Goal: Find specific page/section: Find specific page/section

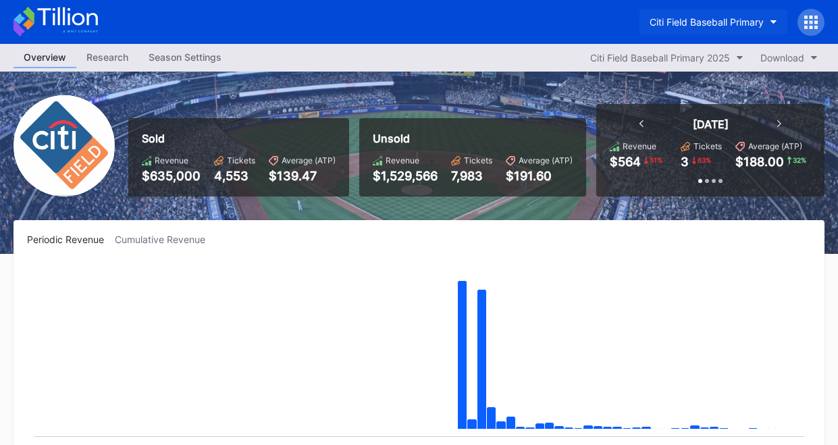
click at [713, 31] on button "Citi Field Baseball Primary" at bounding box center [713, 21] width 148 height 25
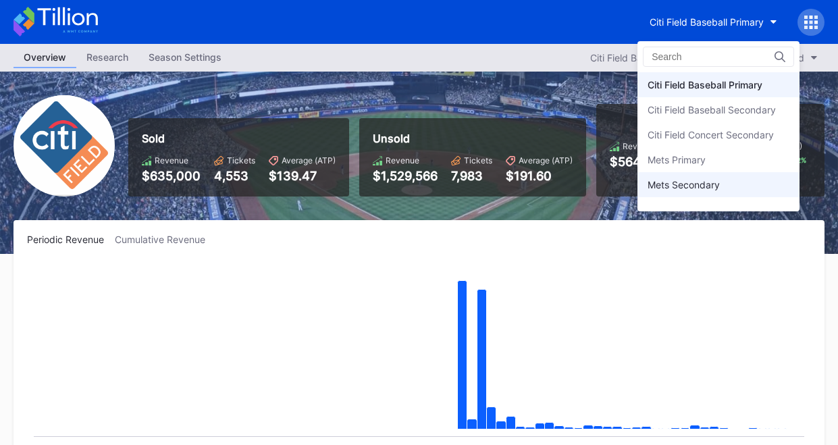
click at [732, 178] on div "Mets Secondary" at bounding box center [718, 184] width 162 height 25
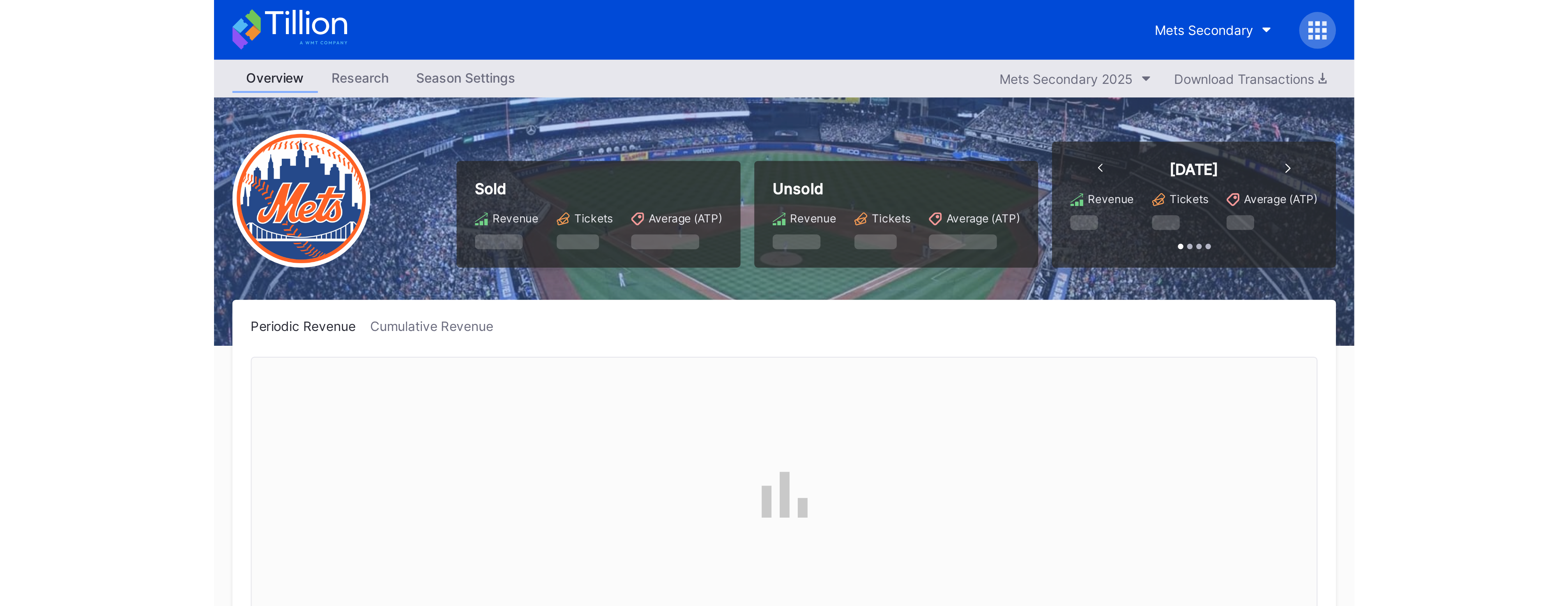
scroll to position [1710, 0]
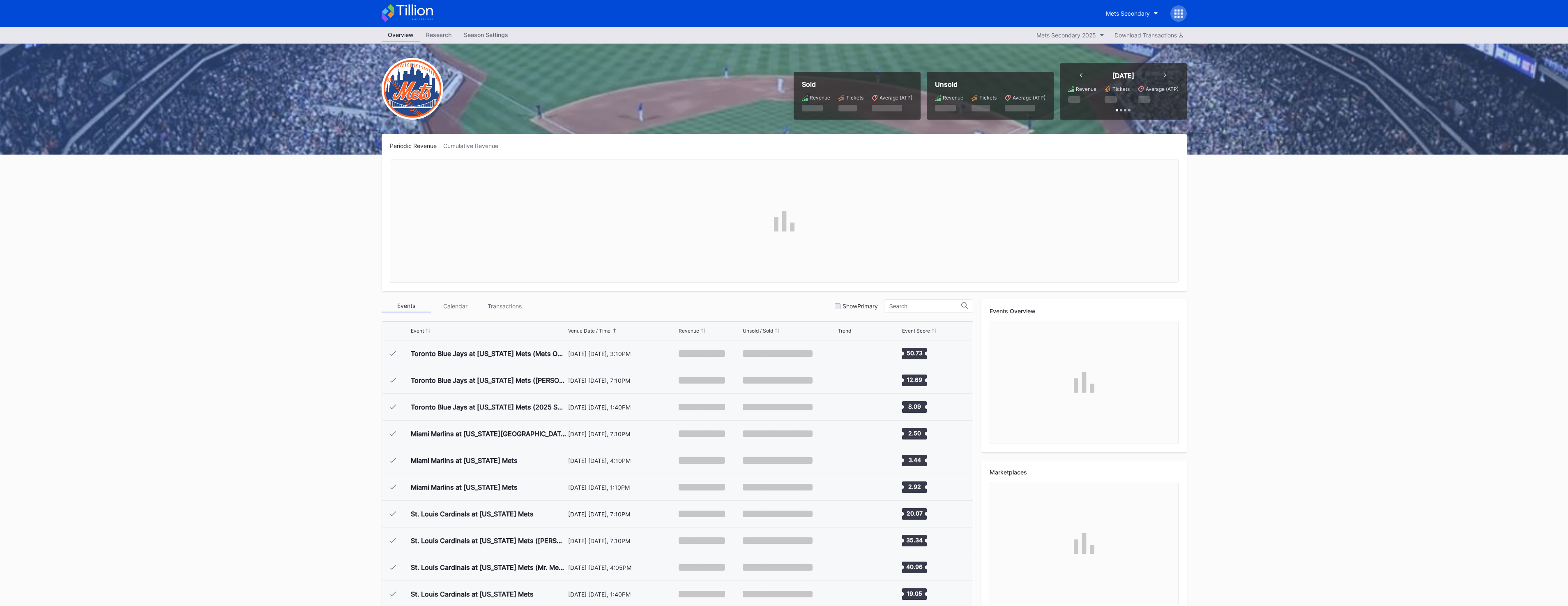
scroll to position [1710, 0]
